Goal: Task Accomplishment & Management: Complete application form

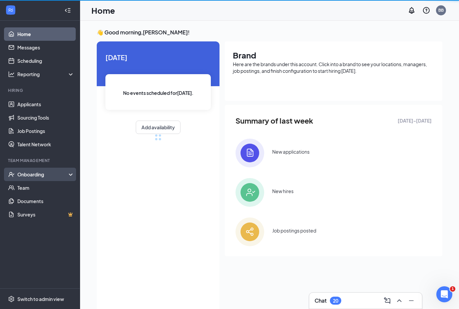
click at [41, 178] on div "Onboarding" at bounding box center [40, 173] width 80 height 13
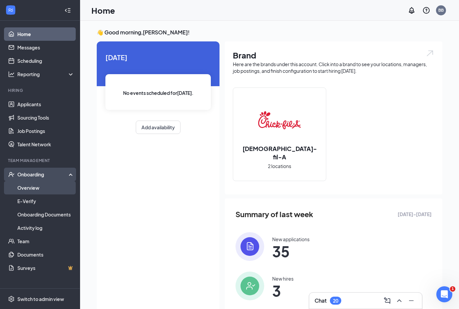
click at [44, 188] on link "Overview" at bounding box center [45, 187] width 57 height 13
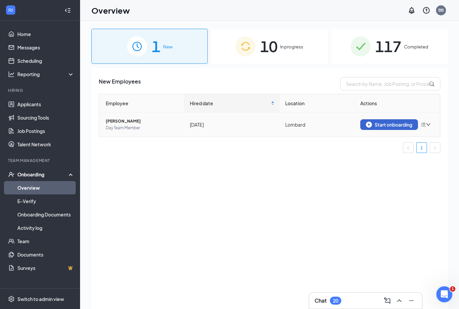
click at [388, 125] on div "Start onboarding" at bounding box center [389, 124] width 46 height 6
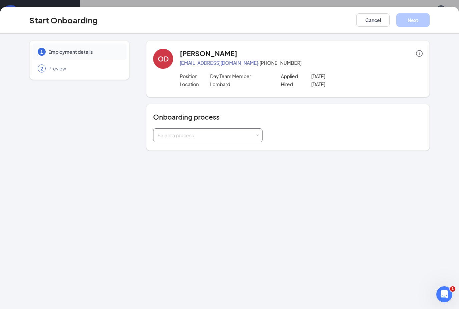
click at [228, 137] on div "Select a process" at bounding box center [206, 135] width 98 height 7
click at [203, 151] on li "New Team Member" at bounding box center [207, 149] width 109 height 12
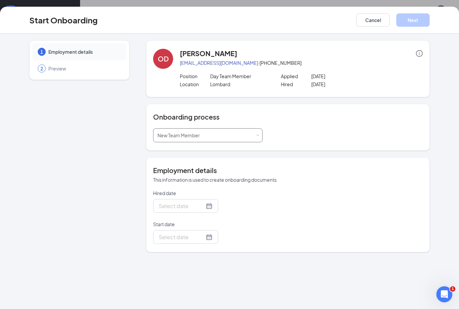
type input "[DATE]"
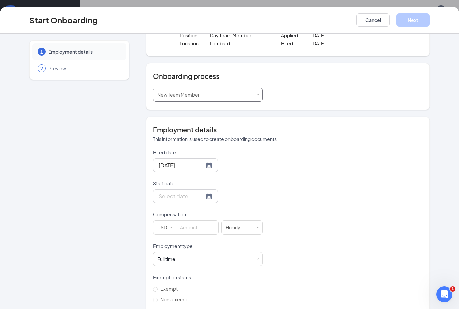
scroll to position [42, 0]
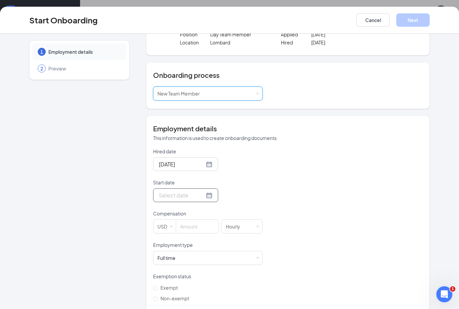
click at [203, 193] on div at bounding box center [186, 195] width 54 height 8
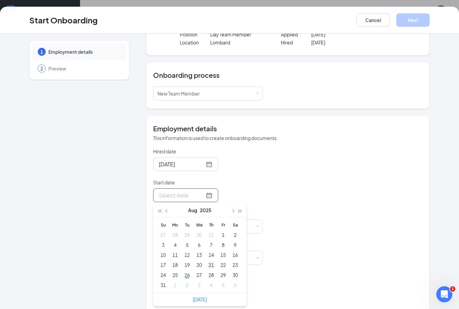
type input "[DATE]"
click at [212, 264] on div "21" at bounding box center [211, 265] width 8 height 8
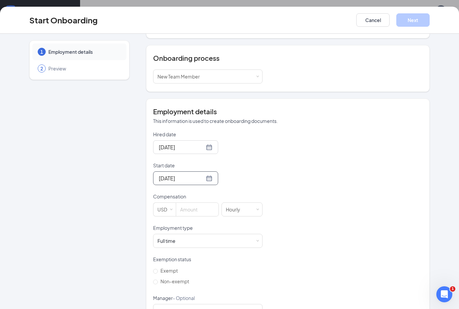
scroll to position [75, 0]
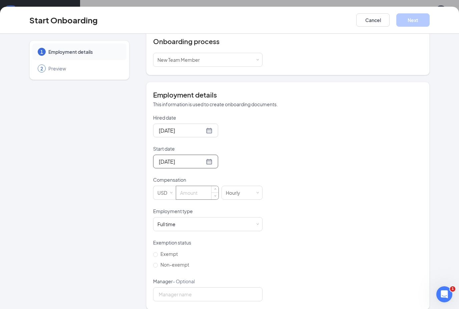
click at [202, 192] on input at bounding box center [197, 192] width 42 height 13
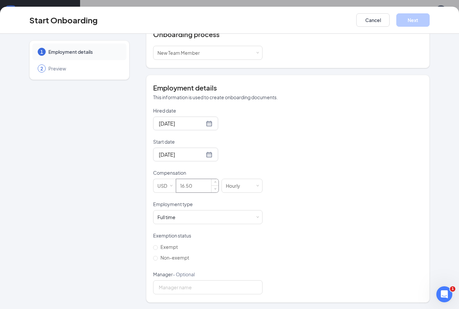
scroll to position [82, 0]
click at [313, 209] on div "Hired date [DATE] Start date [DATE] [DATE] Su Mo Tu We Th Fr Sa 27 28 29 30 31 …" at bounding box center [288, 200] width 270 height 187
type input "16.5"
click at [224, 222] on div "Full time Works 30+ hours per week and is reasonably expected to work" at bounding box center [207, 216] width 101 height 13
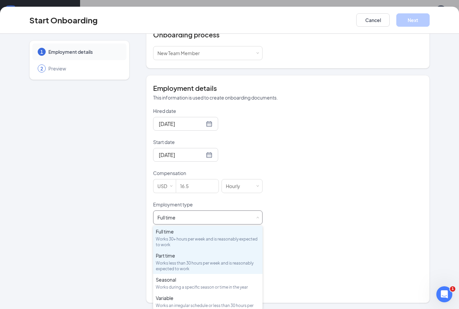
click at [199, 263] on div "Works less than 30 hours per week and is reasonably expected to work" at bounding box center [208, 265] width 104 height 11
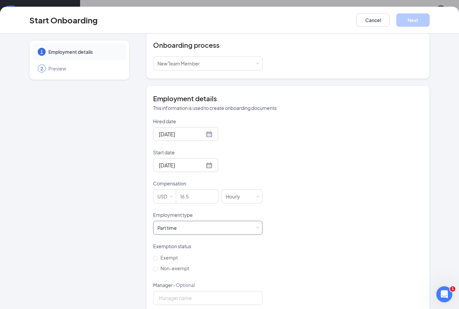
scroll to position [10, 0]
click at [156, 270] on input "Non-exempt" at bounding box center [155, 268] width 5 height 5
radio input "true"
click at [429, 22] on button "Next" at bounding box center [412, 19] width 33 height 13
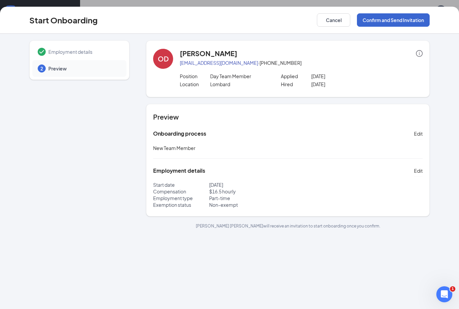
click at [397, 17] on button "Confirm and Send Invitation" at bounding box center [393, 19] width 73 height 13
